Goal: Task Accomplishment & Management: Use online tool/utility

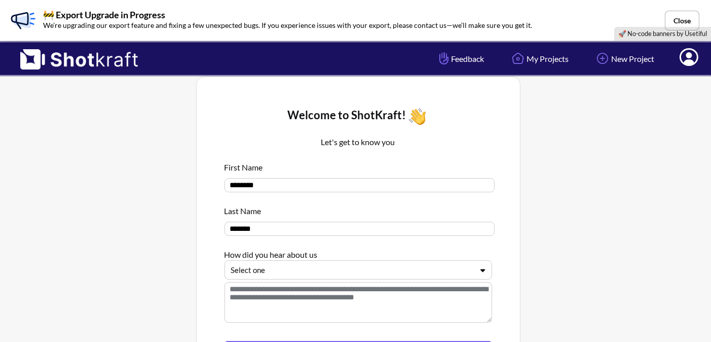
click at [361, 263] on div "Select one" at bounding box center [359, 269] width 268 height 19
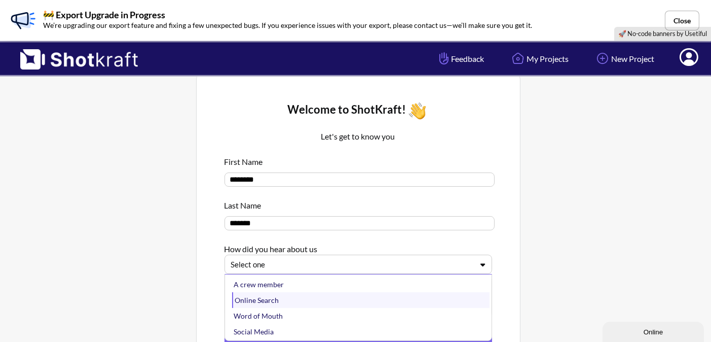
click at [286, 295] on div "Online Search" at bounding box center [361, 300] width 258 height 16
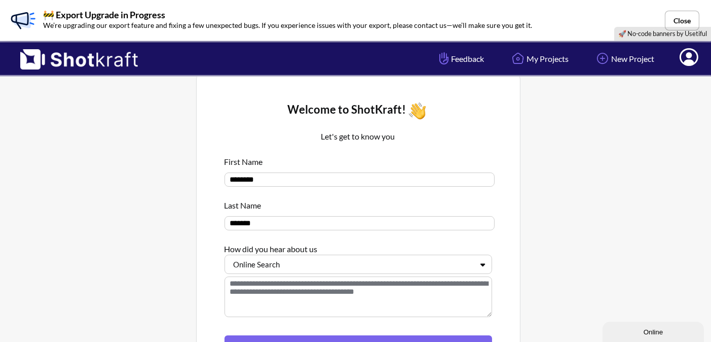
scroll to position [134, 0]
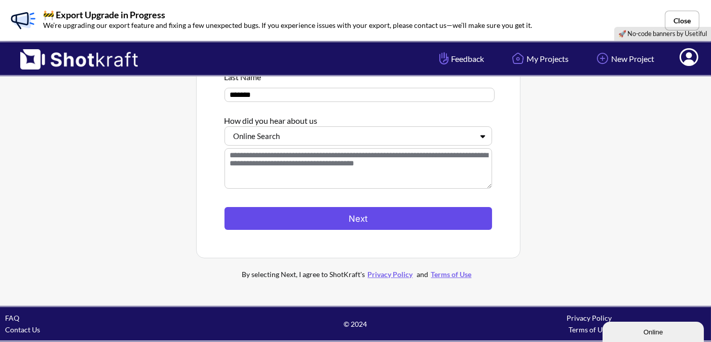
click at [349, 217] on button "Next" at bounding box center [359, 218] width 268 height 23
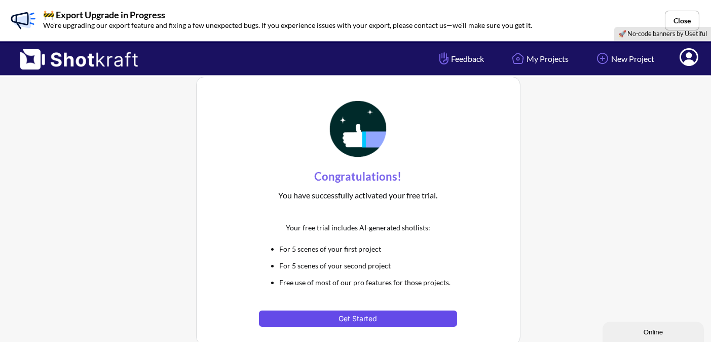
click at [365, 314] on button "Get Started" at bounding box center [358, 318] width 198 height 16
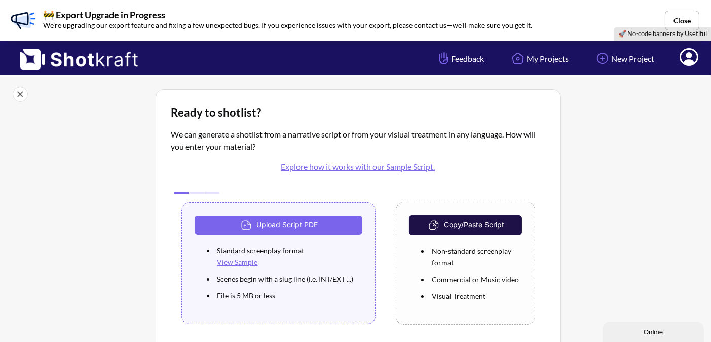
click at [443, 222] on img at bounding box center [435, 225] width 18 height 15
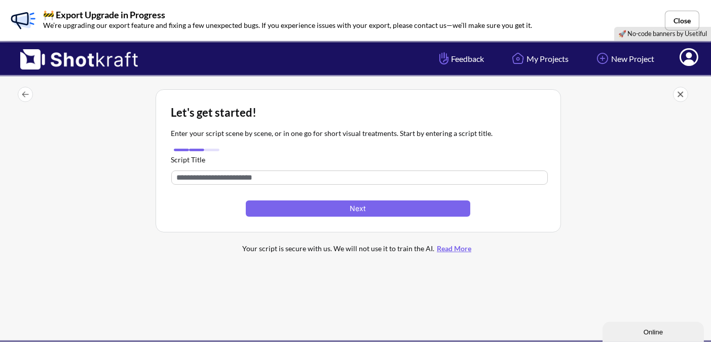
click at [284, 176] on input "text" at bounding box center [359, 177] width 377 height 14
paste input "**********"
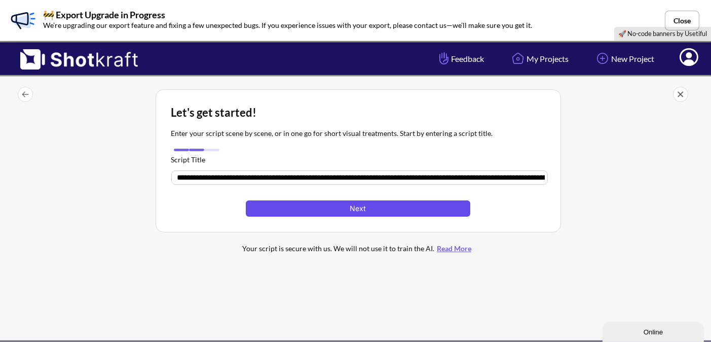
scroll to position [0, 3285]
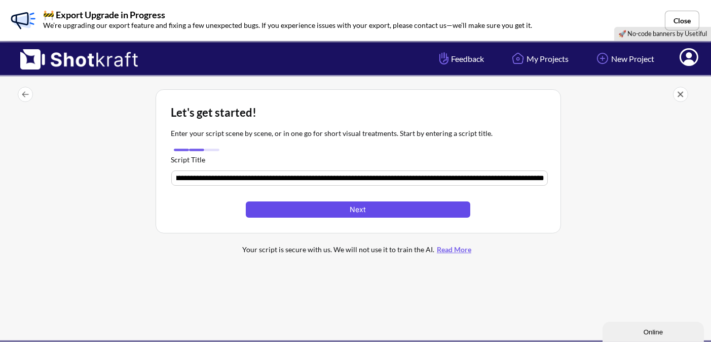
type input "**********"
click at [354, 211] on button "Next" at bounding box center [358, 209] width 224 height 16
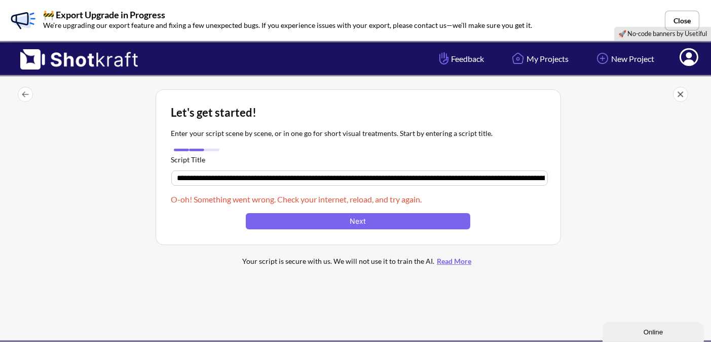
click at [332, 177] on input "text" at bounding box center [359, 177] width 377 height 15
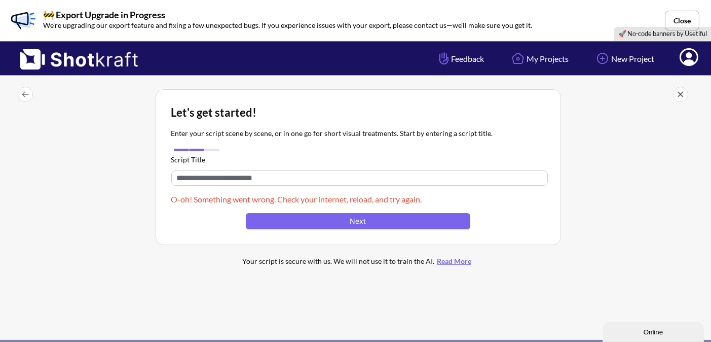
paste input "**********"
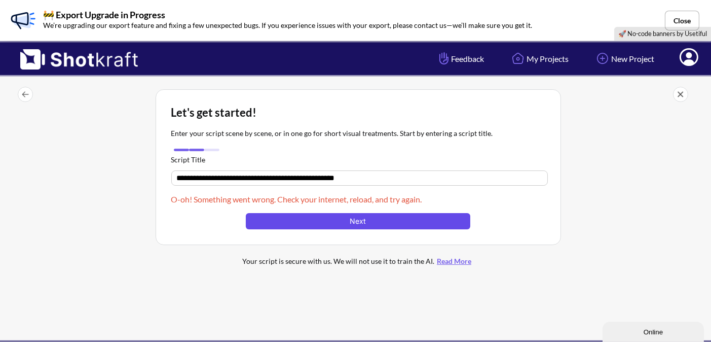
type input "**********"
click at [352, 217] on button "Next" at bounding box center [358, 221] width 224 height 16
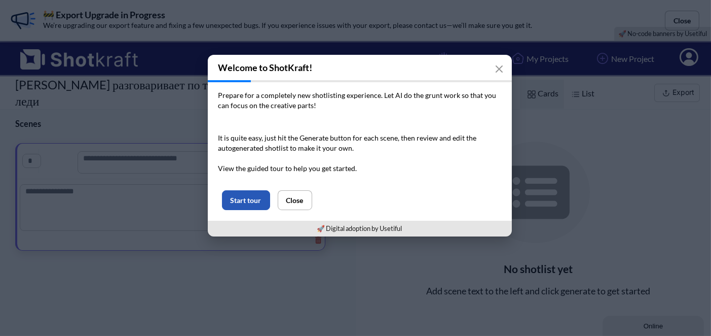
click at [259, 204] on button "Start tour" at bounding box center [246, 200] width 48 height 20
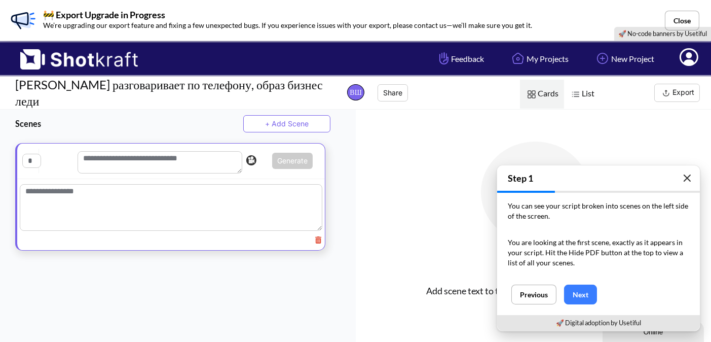
click at [688, 180] on icon "button" at bounding box center [688, 178] width 6 height 6
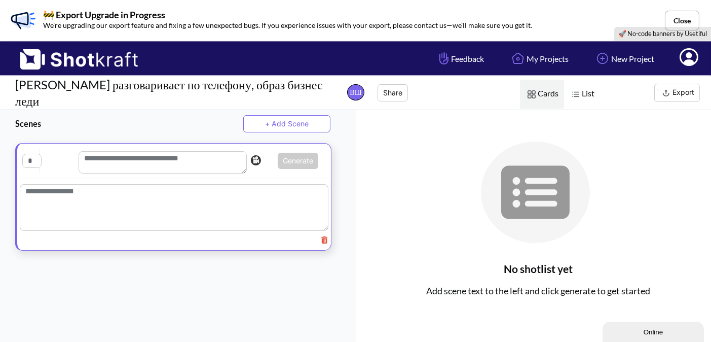
click at [158, 152] on textarea at bounding box center [163, 162] width 168 height 22
click at [78, 191] on textarea at bounding box center [174, 207] width 309 height 47
click at [163, 202] on textarea at bounding box center [174, 209] width 309 height 50
paste textarea "**********"
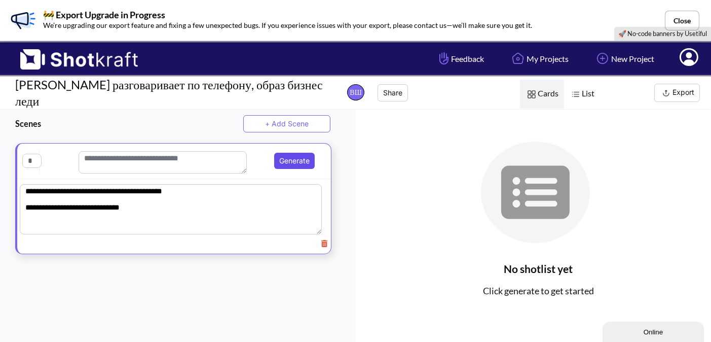
type textarea "**********"
click at [306, 153] on button "Generate" at bounding box center [294, 161] width 41 height 16
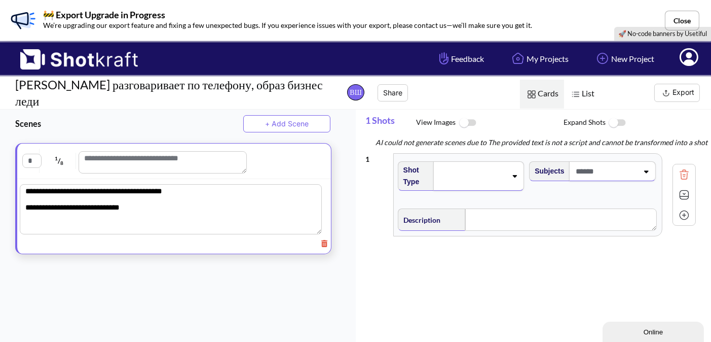
click at [463, 124] on img at bounding box center [467, 123] width 23 height 22
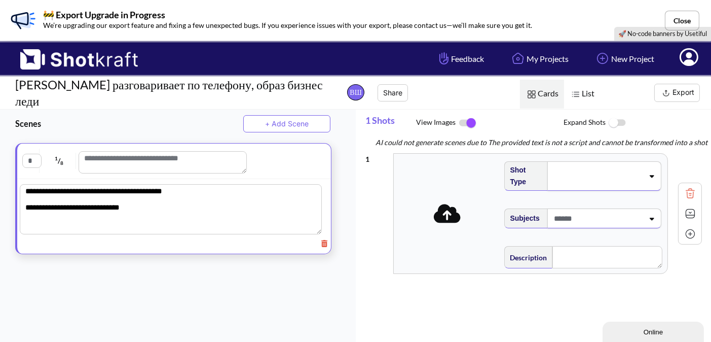
click at [604, 173] on span at bounding box center [598, 176] width 92 height 14
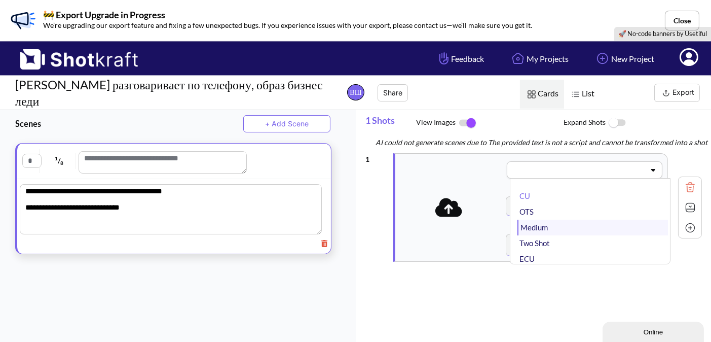
click at [548, 220] on li "Medium" at bounding box center [593, 228] width 151 height 16
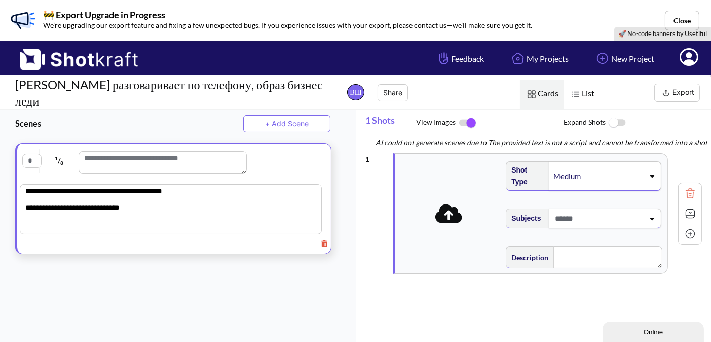
click at [564, 218] on span at bounding box center [598, 218] width 91 height 17
click at [584, 238] on li "No options found" at bounding box center [593, 246] width 151 height 16
click at [640, 324] on button "Online" at bounding box center [652, 331] width 101 height 20
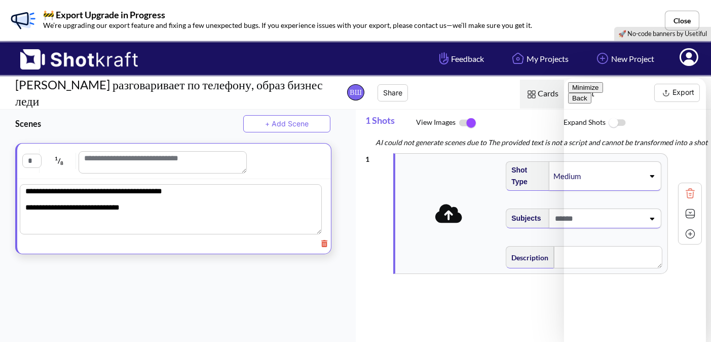
scroll to position [47, 0]
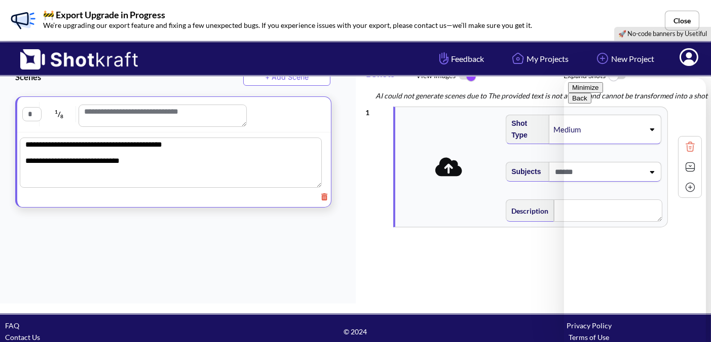
click at [603, 92] on button "Minimize" at bounding box center [585, 87] width 35 height 11
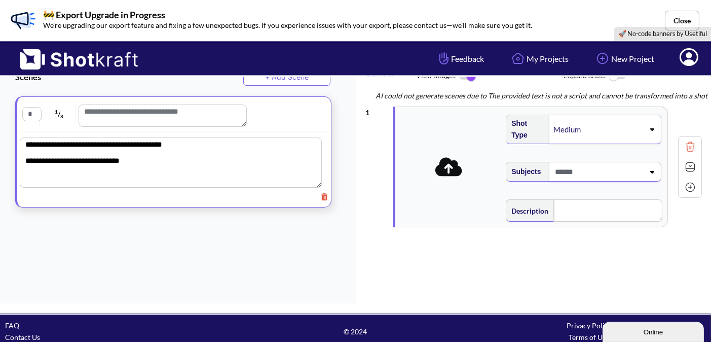
scroll to position [0, 0]
